Goal: Complete application form: Complete application form

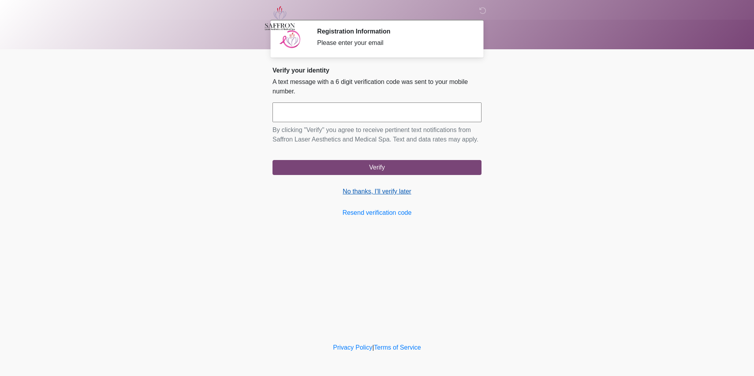
click at [352, 194] on link "No thanks, I'll verify later" at bounding box center [377, 191] width 209 height 9
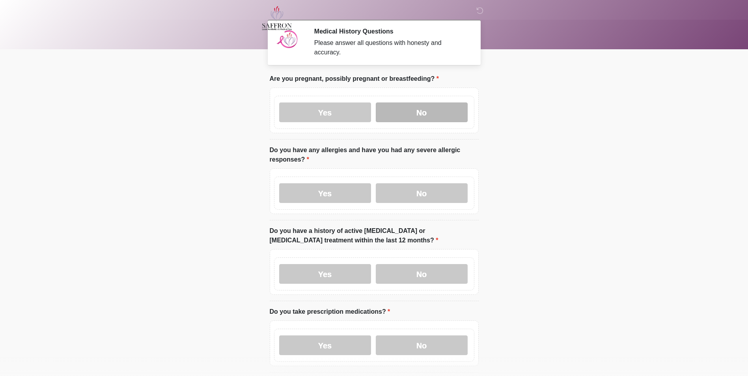
click at [427, 111] on label "No" at bounding box center [422, 113] width 92 height 20
click at [338, 195] on label "Yes" at bounding box center [325, 193] width 92 height 20
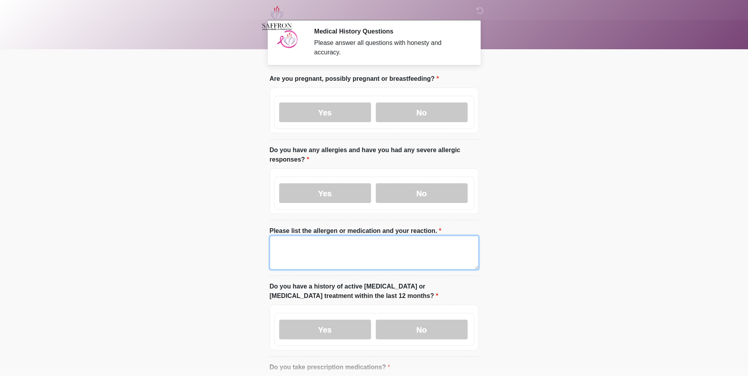
click at [338, 236] on textarea "Please list the allergen or medication and your reaction." at bounding box center [374, 253] width 209 height 34
type textarea "****"
click at [528, 290] on body "‎ ‎ ‎ Medical History Questions Please answer all questions with honesty and ac…" at bounding box center [374, 188] width 748 height 376
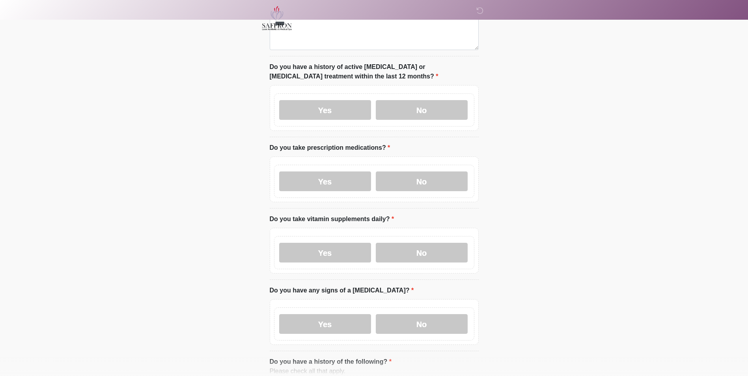
scroll to position [224, 0]
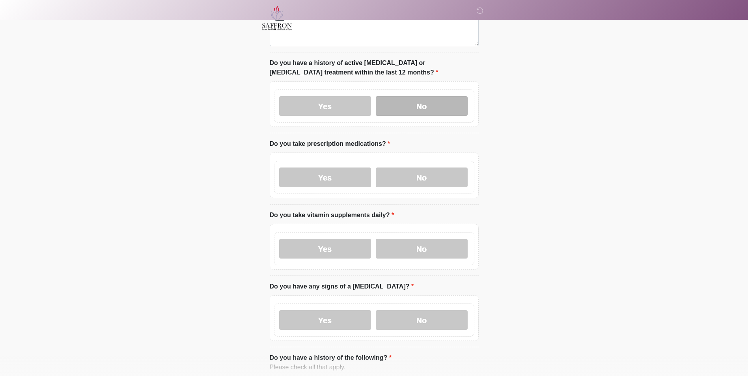
click at [407, 96] on label "No" at bounding box center [422, 106] width 92 height 20
click at [327, 168] on label "Yes" at bounding box center [325, 178] width 92 height 20
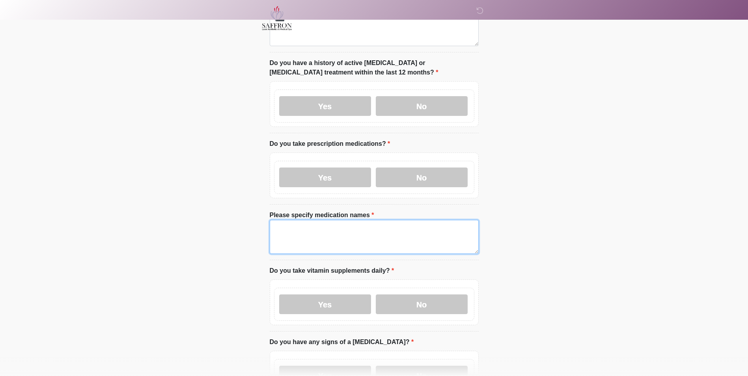
click at [326, 220] on textarea "Please specify medication names" at bounding box center [374, 237] width 209 height 34
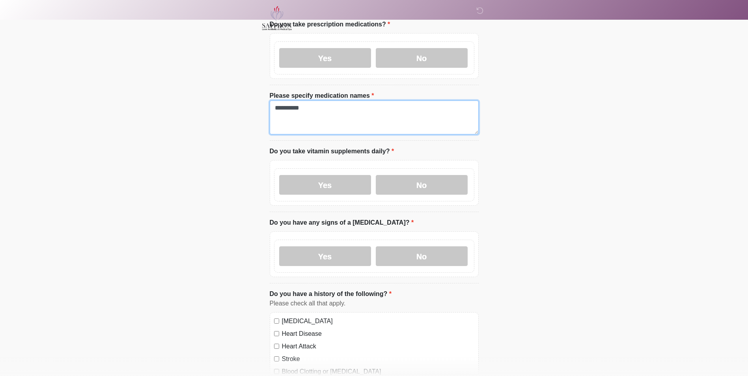
scroll to position [356, 0]
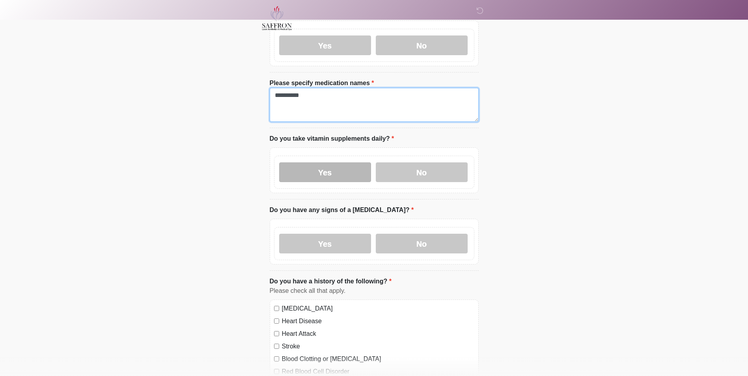
type textarea "**********"
click at [325, 165] on label "Yes" at bounding box center [325, 172] width 92 height 20
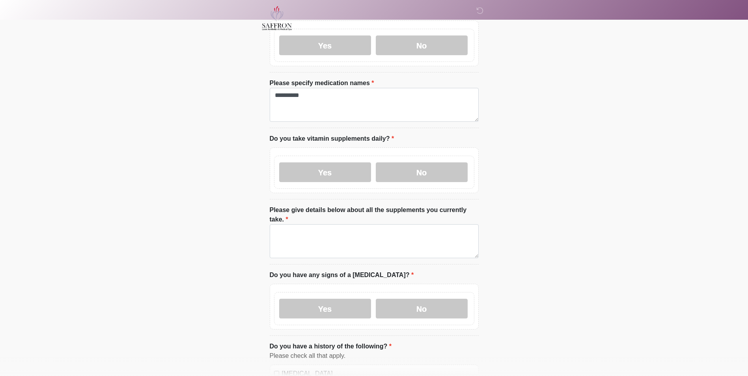
click at [327, 205] on label "Please give details below about all the supplements you currently take." at bounding box center [374, 214] width 209 height 19
click at [327, 224] on textarea "Please give details below about all the supplements you currently take." at bounding box center [374, 241] width 209 height 34
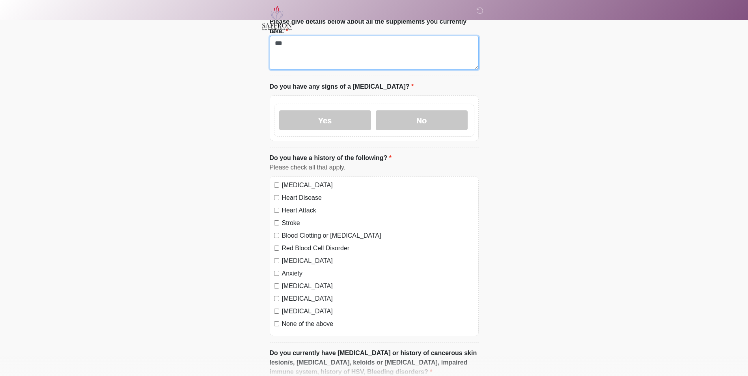
scroll to position [545, 0]
type textarea "***"
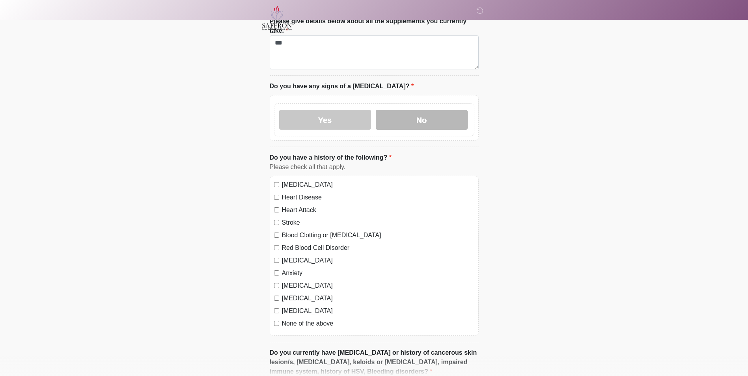
click at [440, 110] on label "No" at bounding box center [422, 120] width 92 height 20
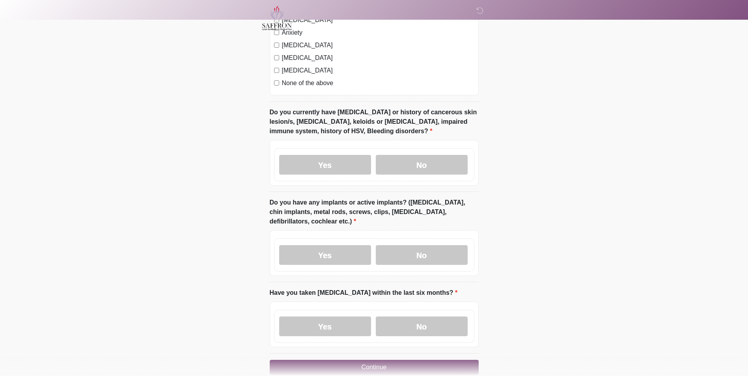
scroll to position [786, 0]
click at [418, 155] on label "No" at bounding box center [422, 165] width 92 height 20
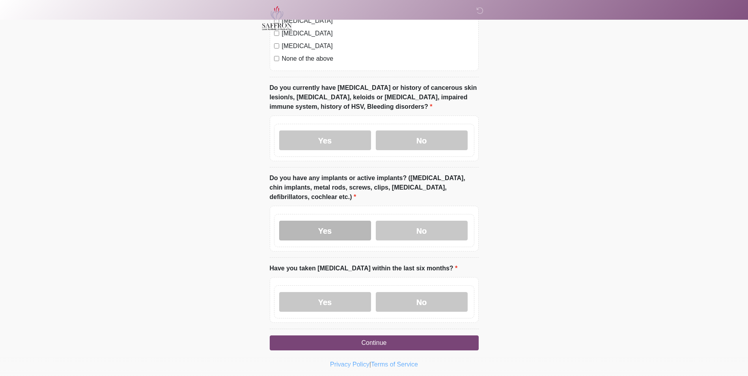
click at [357, 221] on label "Yes" at bounding box center [325, 231] width 92 height 20
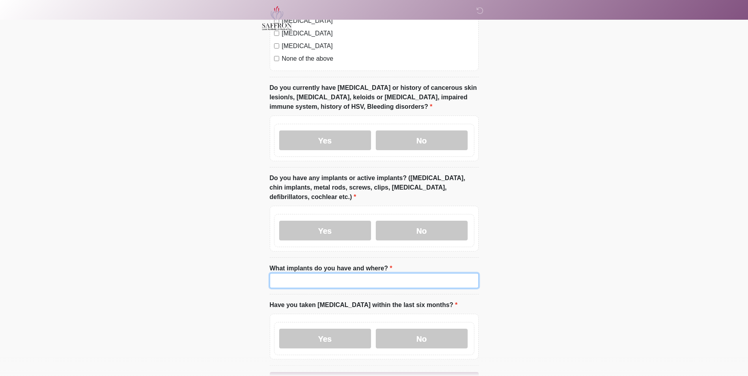
click at [342, 273] on input "What implants do you have and where?" at bounding box center [374, 280] width 209 height 15
type input "******"
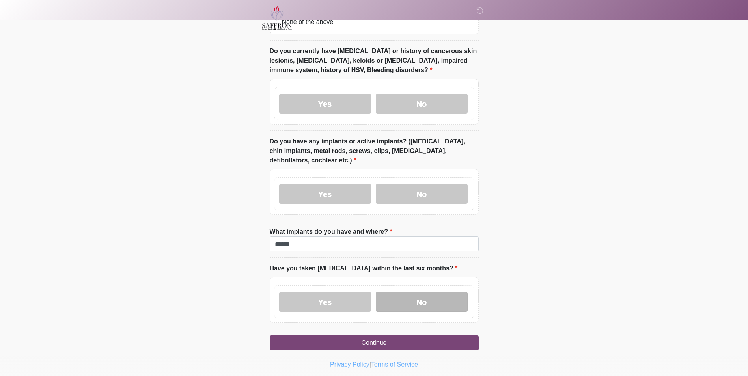
click at [427, 292] on label "No" at bounding box center [422, 302] width 92 height 20
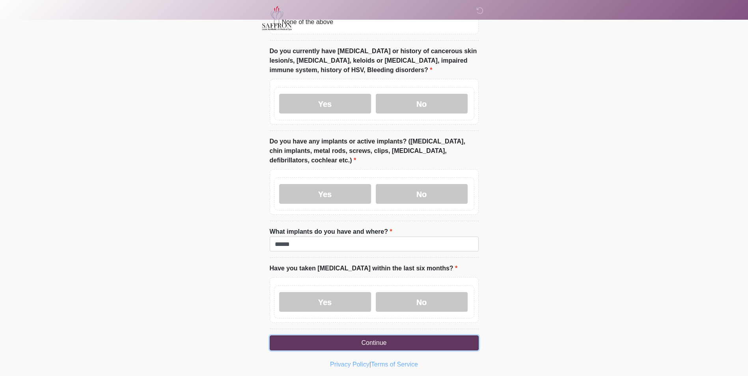
click at [427, 336] on button "Continue" at bounding box center [374, 343] width 209 height 15
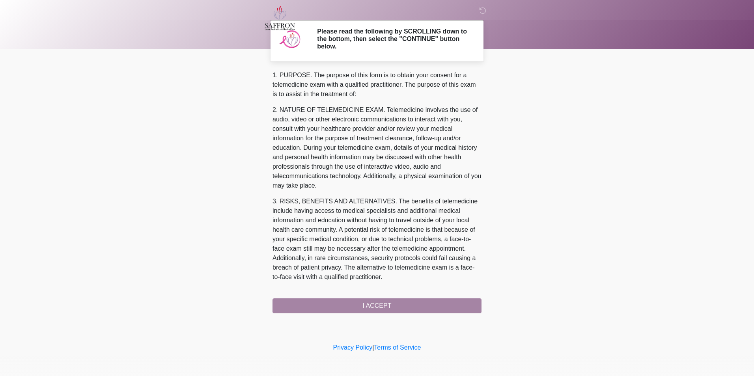
scroll to position [248, 0]
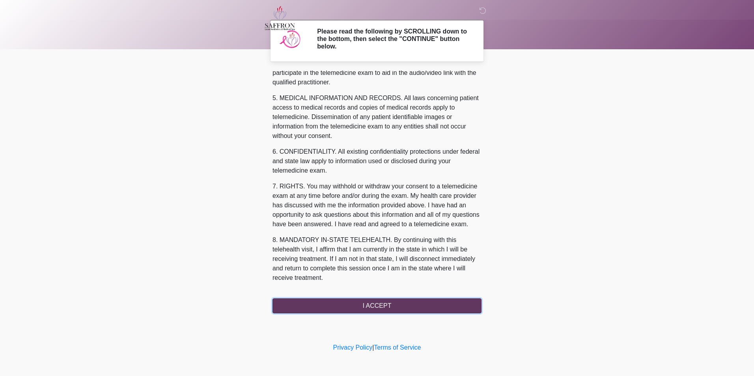
click at [357, 306] on button "I ACCEPT" at bounding box center [377, 306] width 209 height 15
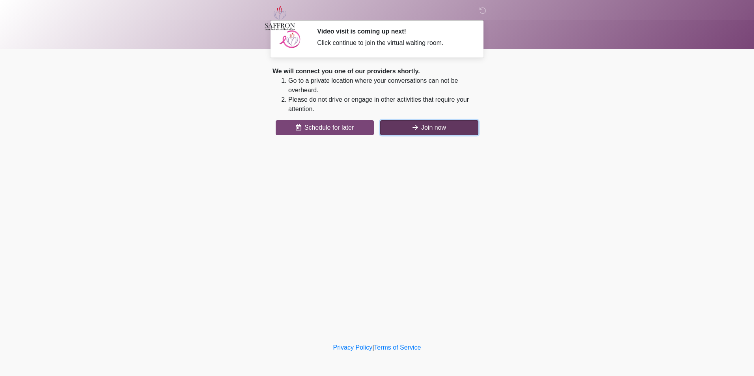
click at [418, 127] on button "Join now" at bounding box center [429, 127] width 98 height 15
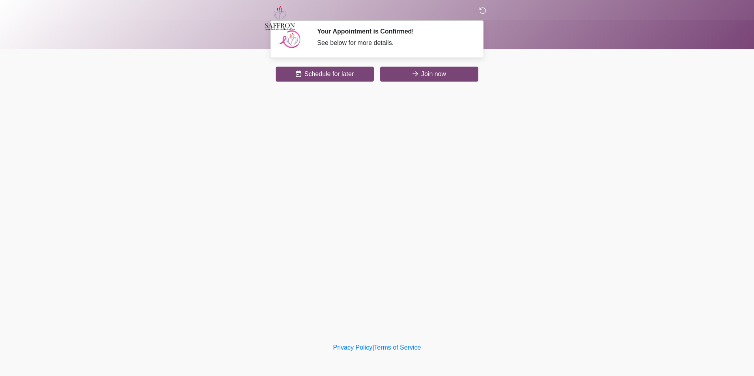
click at [485, 13] on icon at bounding box center [482, 10] width 7 height 7
